Goal: Information Seeking & Learning: Learn about a topic

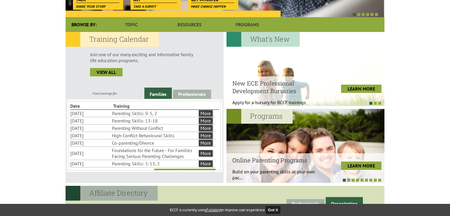
scroll to position [144, 0]
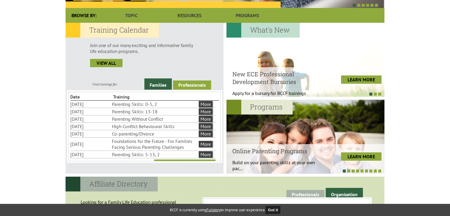
click at [193, 87] on link "Professionals" at bounding box center [192, 84] width 38 height 9
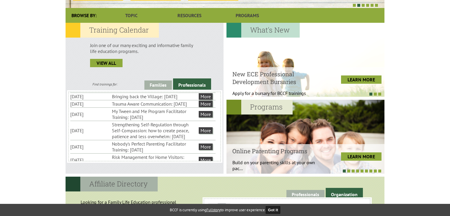
scroll to position [76, 0]
click at [208, 105] on link "More" at bounding box center [206, 102] width 14 height 6
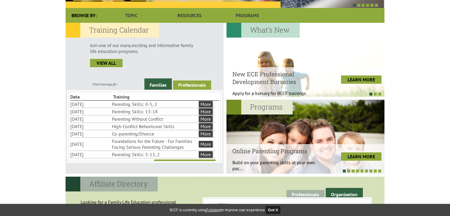
click at [187, 87] on link "Professionals" at bounding box center [192, 84] width 38 height 9
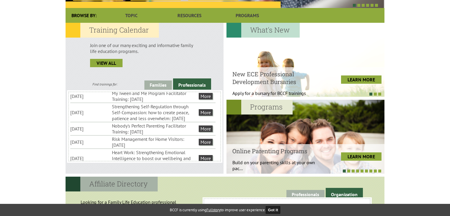
scroll to position [92, 0]
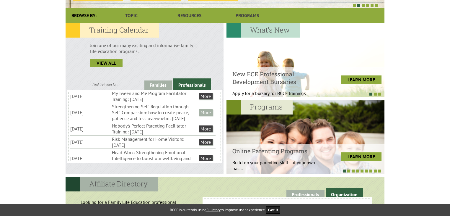
click at [206, 115] on link "More" at bounding box center [206, 112] width 14 height 6
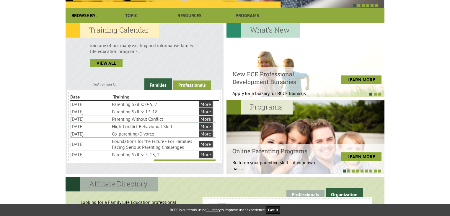
click at [200, 86] on link "Professionals" at bounding box center [192, 84] width 38 height 9
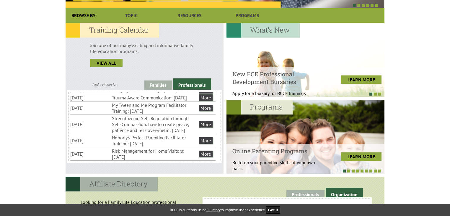
scroll to position [84, 0]
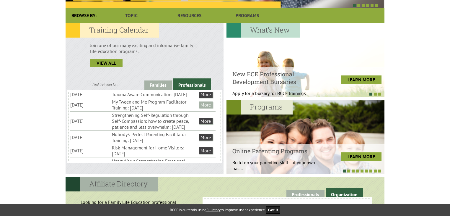
click at [207, 108] on link "More" at bounding box center [206, 104] width 14 height 6
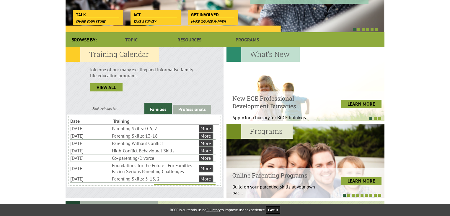
scroll to position [124, 0]
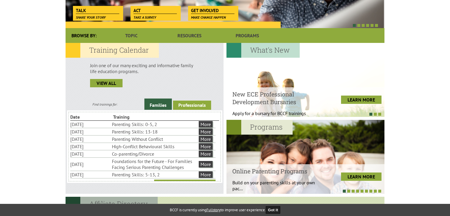
click at [194, 104] on link "Professionals" at bounding box center [192, 104] width 38 height 9
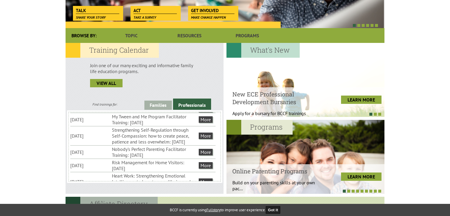
scroll to position [91, 0]
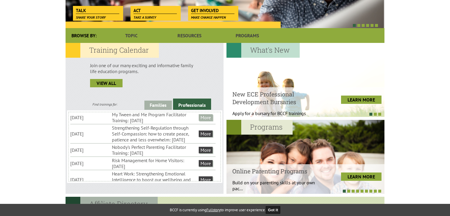
click at [199, 124] on ul "November 03 My Tween and Me Program Facilitator Training: November 2025 More" at bounding box center [142, 117] width 145 height 13
click at [201, 120] on link "More" at bounding box center [206, 117] width 14 height 6
